Goal: Task Accomplishment & Management: Complete application form

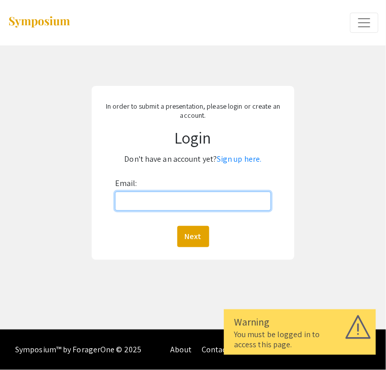
click at [194, 204] on input "Email:" at bounding box center [193, 201] width 156 height 19
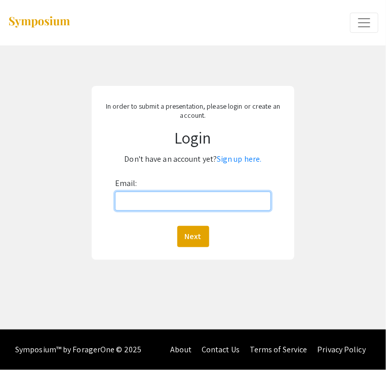
type input "[EMAIL_ADDRESS][DOMAIN_NAME]"
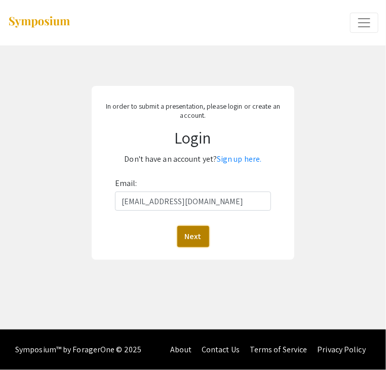
click at [197, 233] on button "Next" at bounding box center [193, 236] width 32 height 21
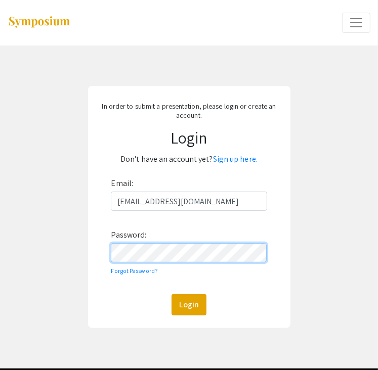
click at [172, 294] on button "Login" at bounding box center [189, 304] width 35 height 21
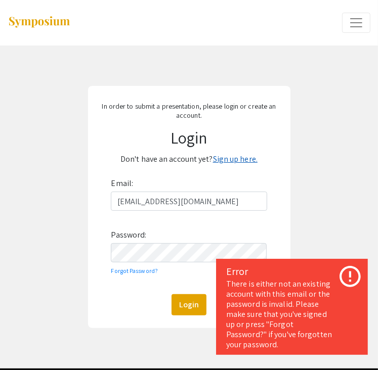
click at [233, 158] on link "Sign up here." at bounding box center [235, 159] width 45 height 11
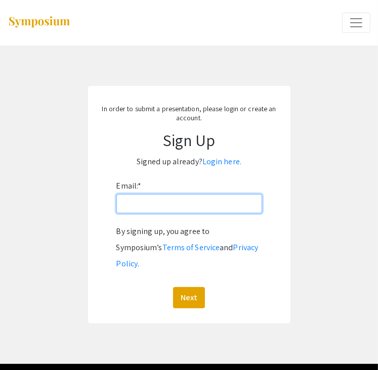
click at [172, 197] on input "Email: *" at bounding box center [189, 203] width 146 height 19
type input "narmstr7@vols.utk.edu"
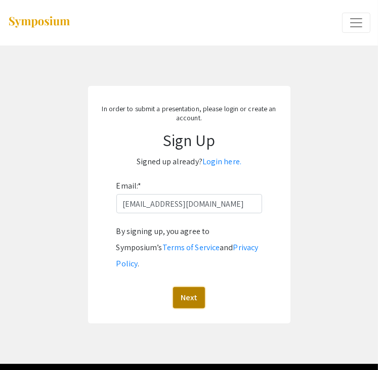
click at [189, 287] on button "Next" at bounding box center [189, 297] width 32 height 21
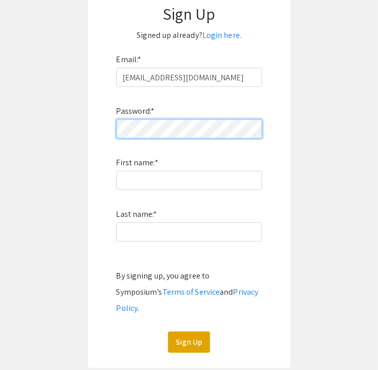
scroll to position [125, 0]
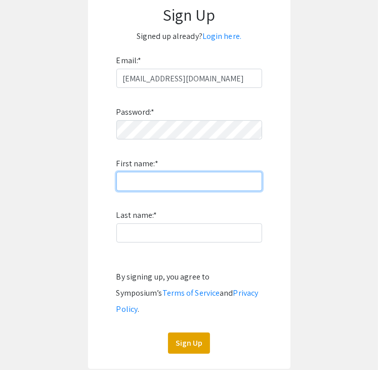
click at [146, 187] on input "First name: *" at bounding box center [189, 181] width 146 height 19
type input "Nicholas"
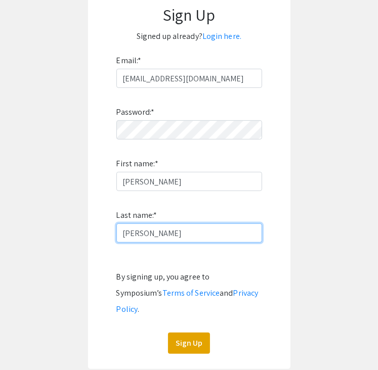
type input "Armstrong"
click at [303, 169] on app-signup "In order to submit a presentation, please login or create an account. Sign Up S…" at bounding box center [189, 165] width 378 height 409
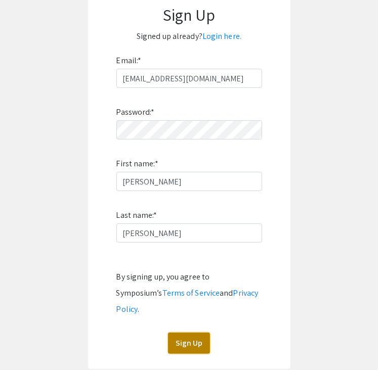
click at [189, 333] on button "Sign Up" at bounding box center [189, 343] width 42 height 21
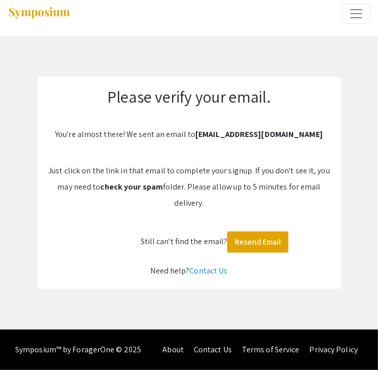
scroll to position [9, 0]
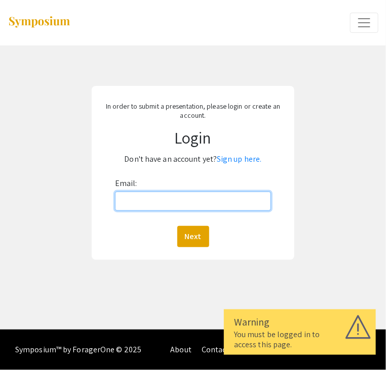
click at [146, 202] on input "Email:" at bounding box center [193, 201] width 156 height 19
type input "[EMAIL_ADDRESS][DOMAIN_NAME]"
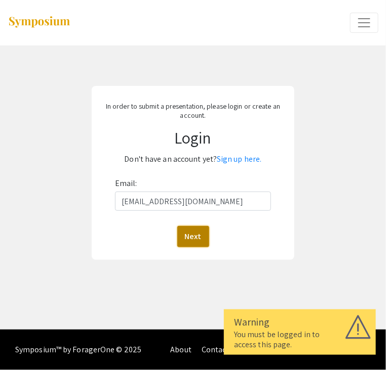
click at [186, 230] on button "Next" at bounding box center [193, 236] width 32 height 21
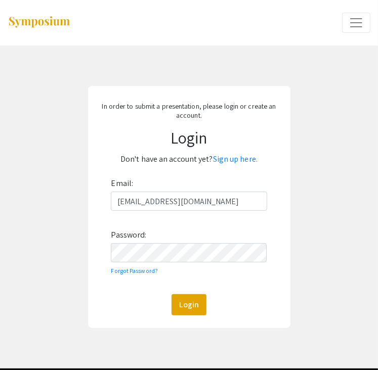
click at [100, 301] on form "Email: narmstr7@vols.utk.edu Password: Forgot Password? Login" at bounding box center [189, 246] width 195 height 140
click at [180, 299] on button "Login" at bounding box center [189, 304] width 35 height 21
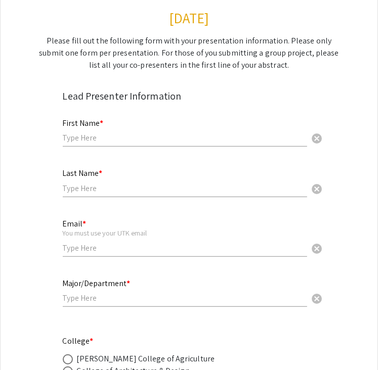
scroll to position [130, 0]
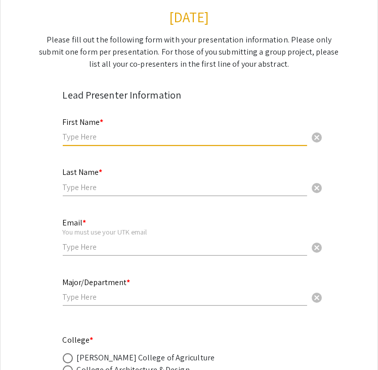
click at [103, 136] on input "text" at bounding box center [185, 137] width 244 height 11
type input "Nicholas"
type input "Armstrong"
type input "narmstr7@vols.utk.edu"
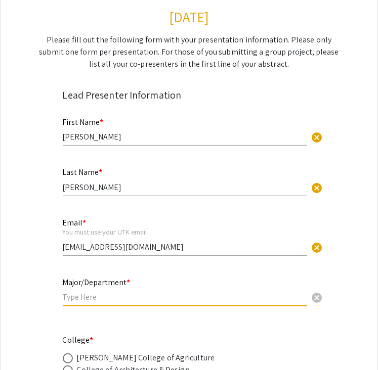
click at [113, 301] on input "text" at bounding box center [185, 297] width 244 height 11
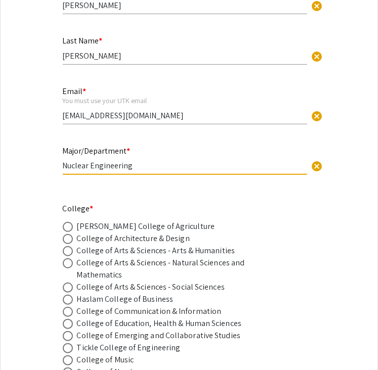
scroll to position [319, 0]
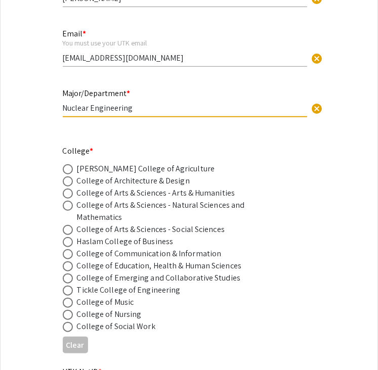
type input "Nuclear Engineering"
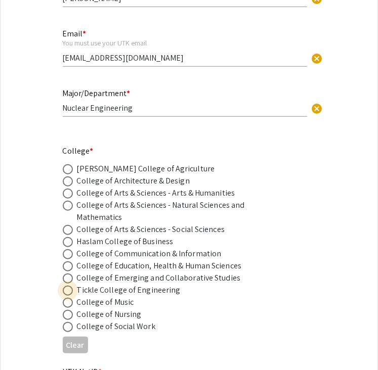
click at [65, 293] on span at bounding box center [68, 291] width 10 height 10
click at [65, 293] on input "radio" at bounding box center [68, 291] width 10 height 10
radio input "true"
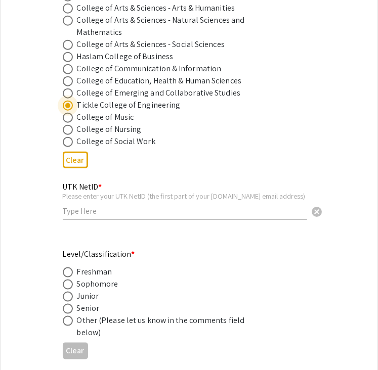
scroll to position [542, 0]
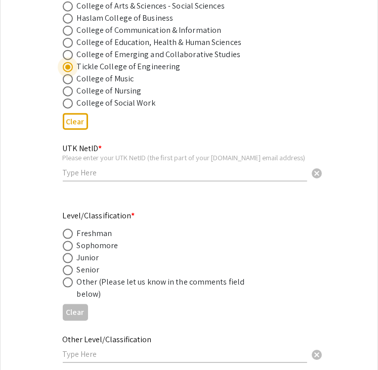
click at [166, 175] on input "text" at bounding box center [185, 172] width 244 height 11
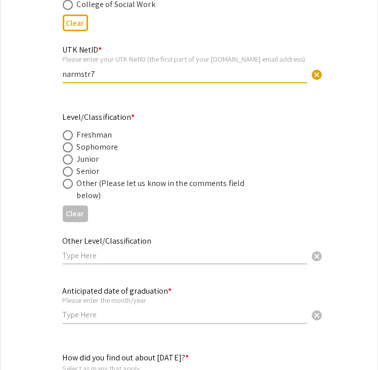
scroll to position [642, 0]
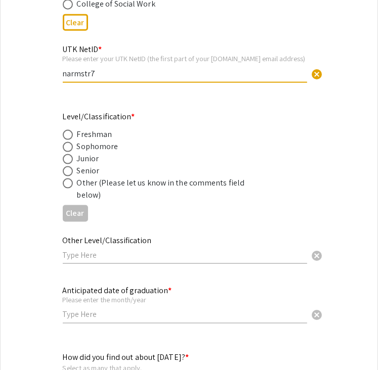
type input "narmstr7"
click at [66, 169] on span at bounding box center [68, 171] width 10 height 10
click at [66, 169] on input "radio" at bounding box center [68, 171] width 10 height 10
radio input "true"
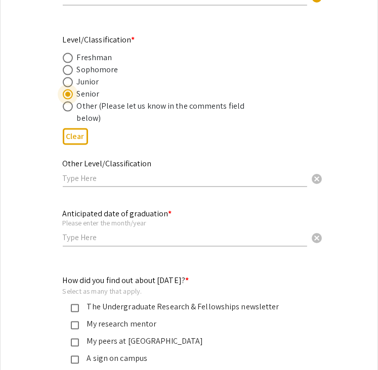
scroll to position [787, 0]
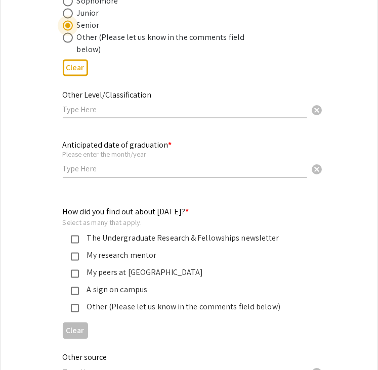
click at [112, 170] on input "text" at bounding box center [185, 169] width 244 height 11
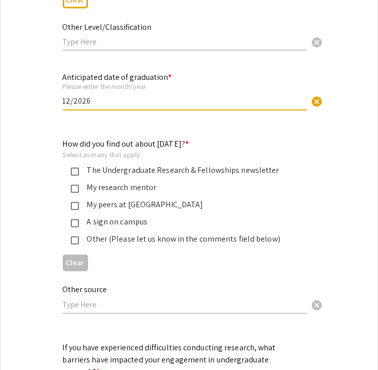
scroll to position [858, 0]
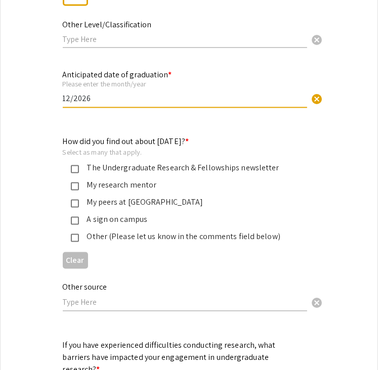
type input "12/2026"
click at [89, 159] on div "How did you find out about Discovery Day? * Select as many that apply. The Unde…" at bounding box center [181, 189] width 237 height 107
click at [74, 168] on mat-pseudo-checkbox at bounding box center [75, 169] width 8 height 8
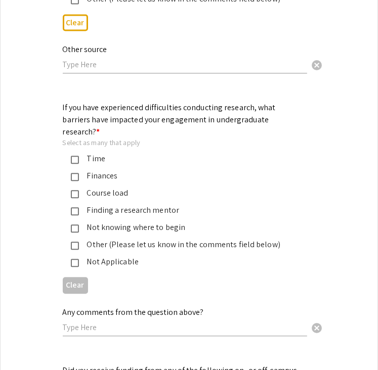
scroll to position [1111, 0]
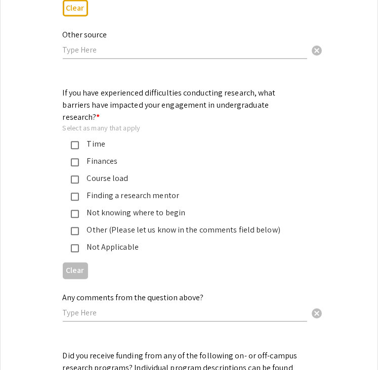
click at [73, 141] on mat-pseudo-checkbox at bounding box center [75, 145] width 8 height 8
click at [75, 141] on mat-pseudo-checkbox at bounding box center [75, 145] width 8 height 8
click at [73, 244] on mat-pseudo-checkbox at bounding box center [75, 248] width 8 height 8
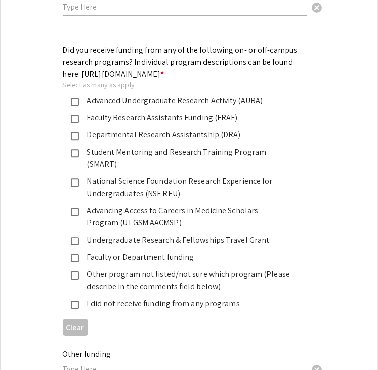
scroll to position [1438, 0]
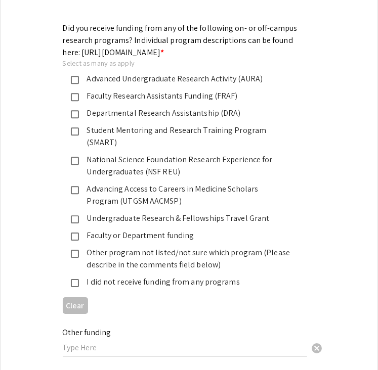
click at [77, 110] on mat-pseudo-checkbox at bounding box center [75, 114] width 8 height 8
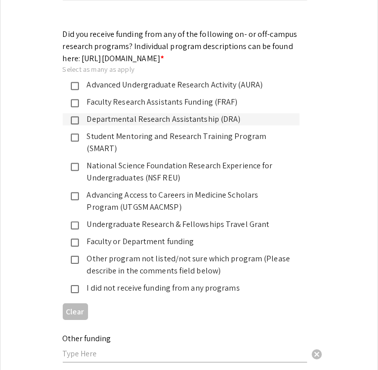
scroll to position [1432, 0]
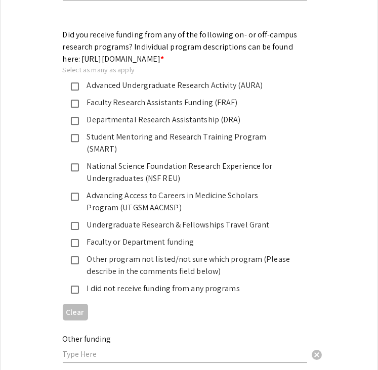
click at [137, 114] on div "Departmental Research Assistantship (DRA)" at bounding box center [185, 120] width 212 height 12
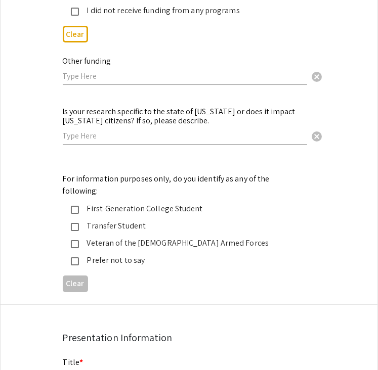
scroll to position [1712, 0]
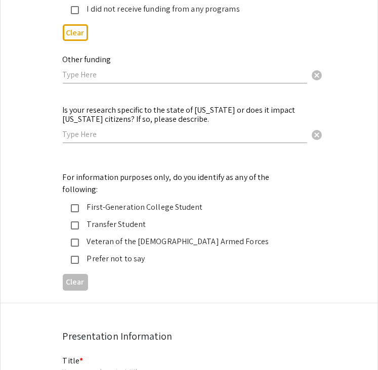
click at [164, 123] on div "Is your research specific to the state of Tennessee or does it impact Tennessee…" at bounding box center [185, 120] width 244 height 48
click at [164, 129] on input "text" at bounding box center [185, 134] width 244 height 11
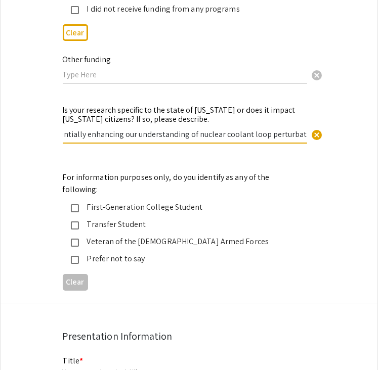
scroll to position [0, 19]
type input "Potentially enhancing our understanding of nuclear coolant loop perturbations"
click at [92, 201] on div "First-Generation College Student" at bounding box center [185, 207] width 212 height 12
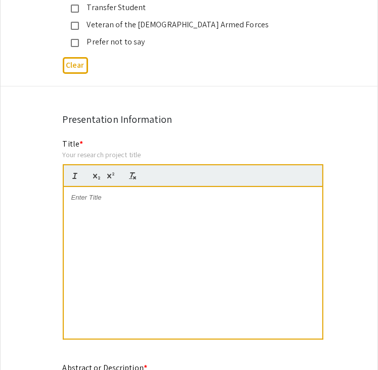
scroll to position [1930, 0]
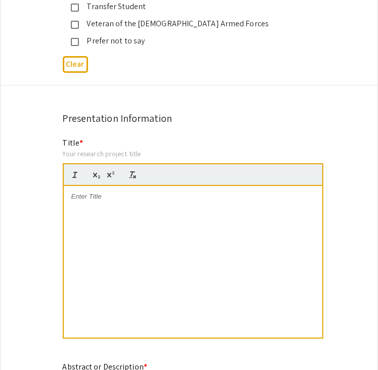
click at [99, 137] on div "Title * Your research project title" at bounding box center [193, 244] width 261 height 214
click at [80, 138] on span "*" at bounding box center [81, 143] width 4 height 11
click at [76, 149] on div "Your research project title" at bounding box center [193, 153] width 261 height 9
click at [153, 186] on div at bounding box center [193, 262] width 259 height 152
click at [103, 192] on p "To enrich screen reader interactions, please activate Accessibility in Grammarl…" at bounding box center [192, 196] width 243 height 9
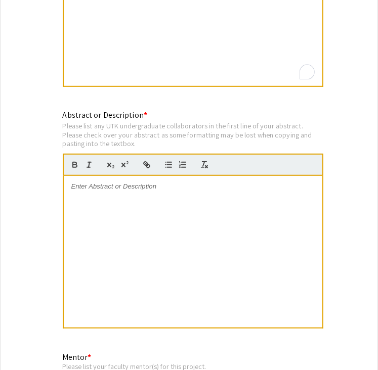
scroll to position [2183, 0]
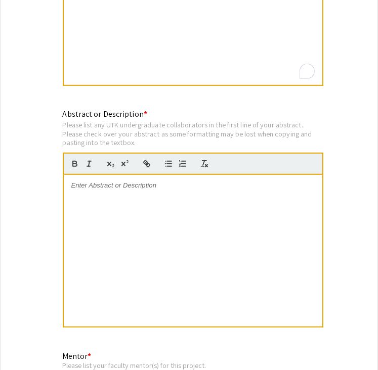
click at [130, 214] on div at bounding box center [193, 251] width 259 height 152
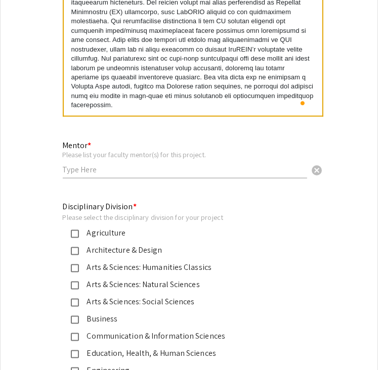
scroll to position [2396, 0]
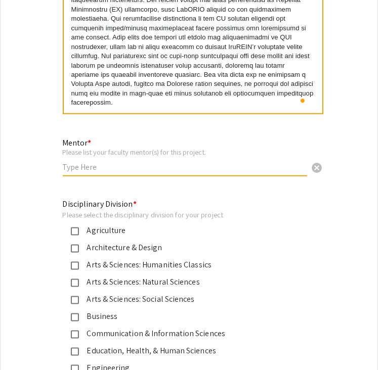
click at [100, 162] on input "text" at bounding box center [185, 167] width 244 height 11
click at [63, 162] on input "Xingang Zhao" at bounding box center [185, 167] width 244 height 11
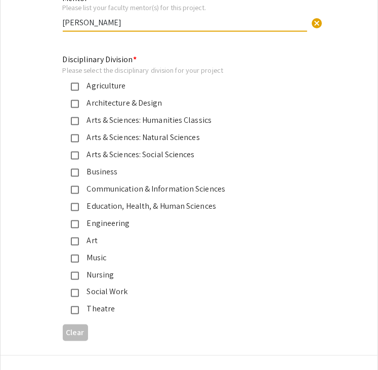
scroll to position [2562, 0]
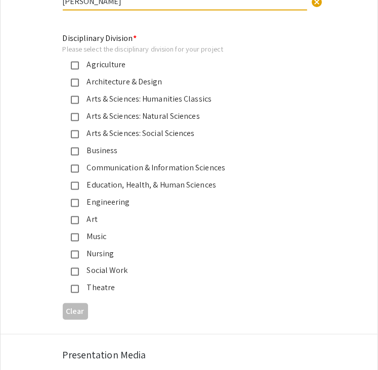
type input "Dr. Xingang Zhao"
click at [124, 196] on div "Engineering" at bounding box center [185, 202] width 212 height 12
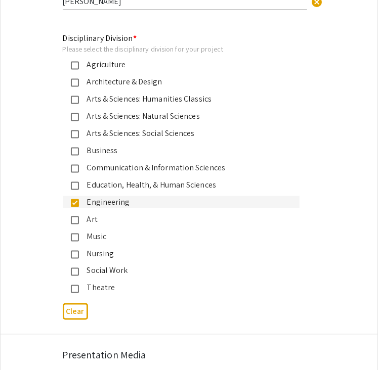
scroll to position [2685, 0]
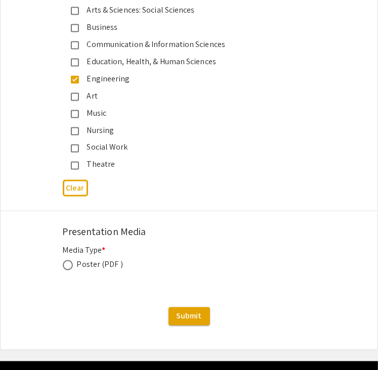
click at [68, 261] on span at bounding box center [68, 266] width 10 height 10
click at [68, 261] on input "radio" at bounding box center [68, 266] width 10 height 10
radio input "true"
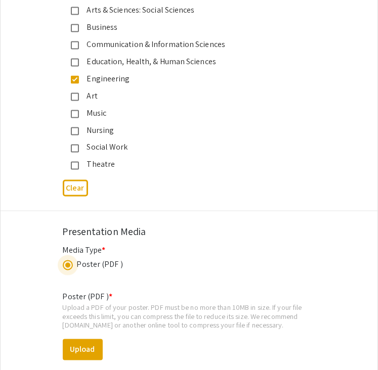
scroll to position [2787, 0]
